Goal: Transaction & Acquisition: Subscribe to service/newsletter

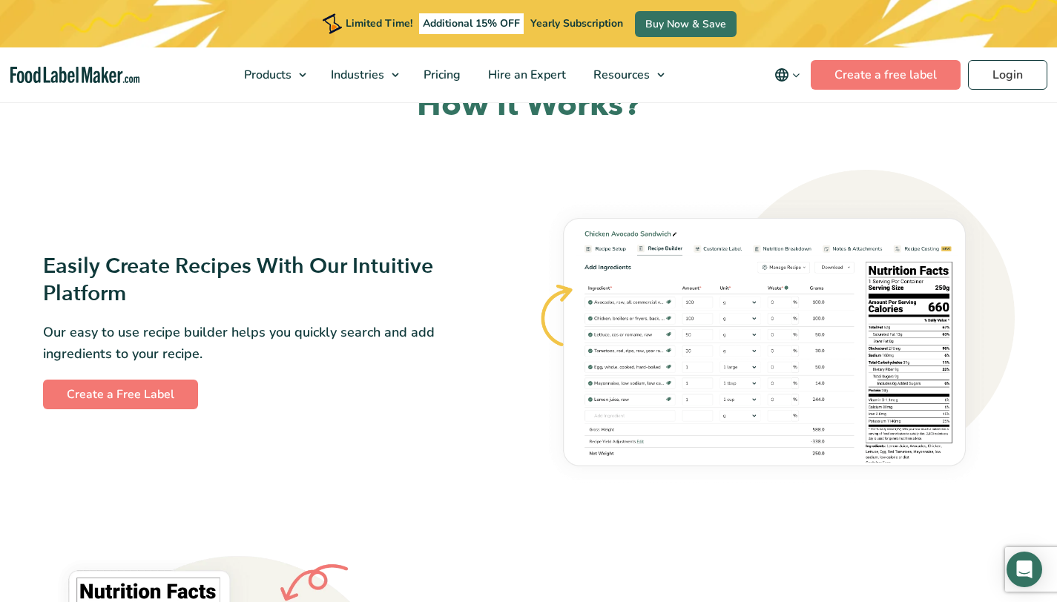
scroll to position [779, 0]
click at [176, 399] on link "Create a Free Label" at bounding box center [120, 395] width 155 height 30
